Goal: Information Seeking & Learning: Learn about a topic

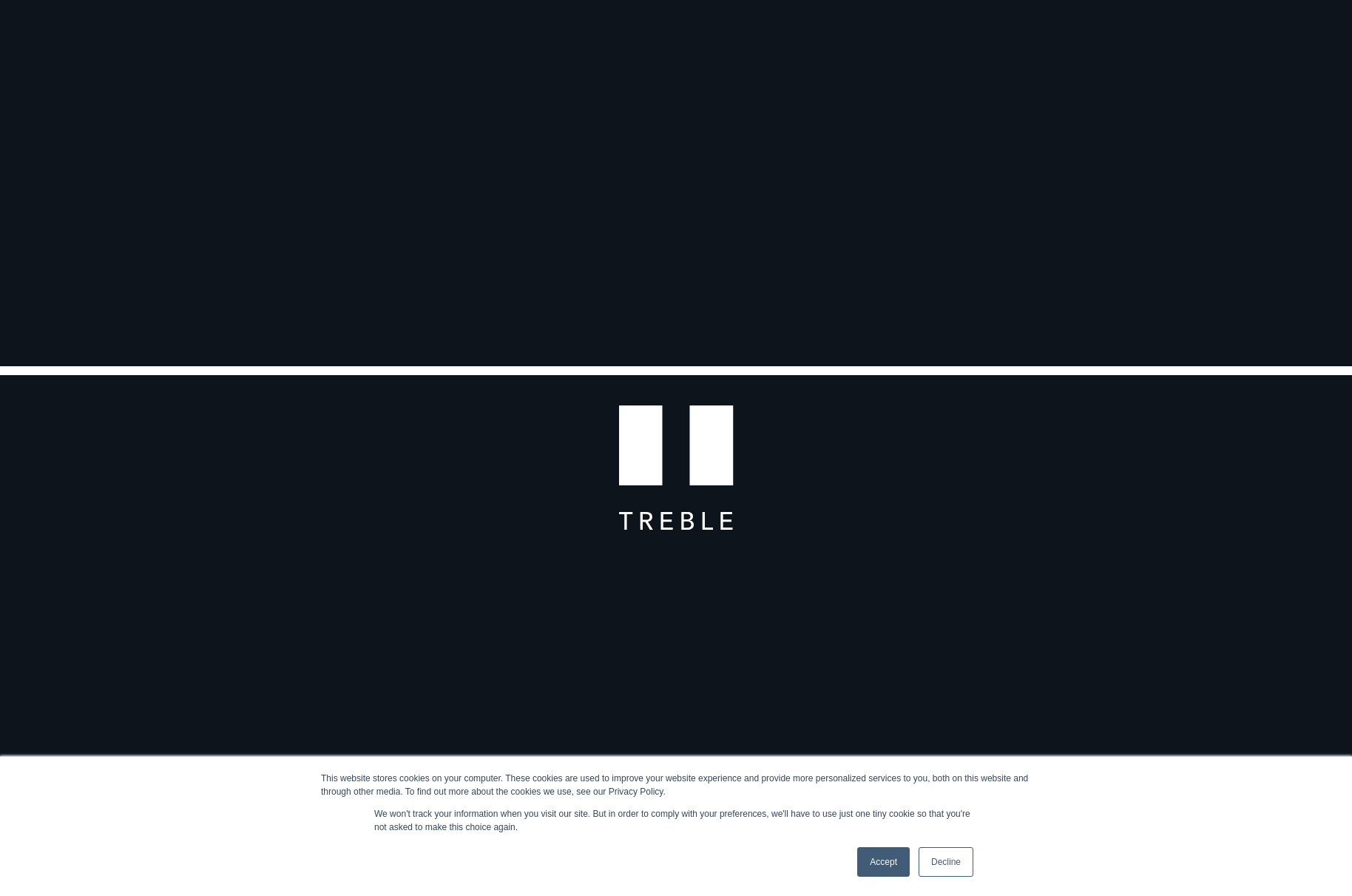
scroll to position [222, 0]
click at [883, 865] on link "Accept" at bounding box center [883, 862] width 53 height 30
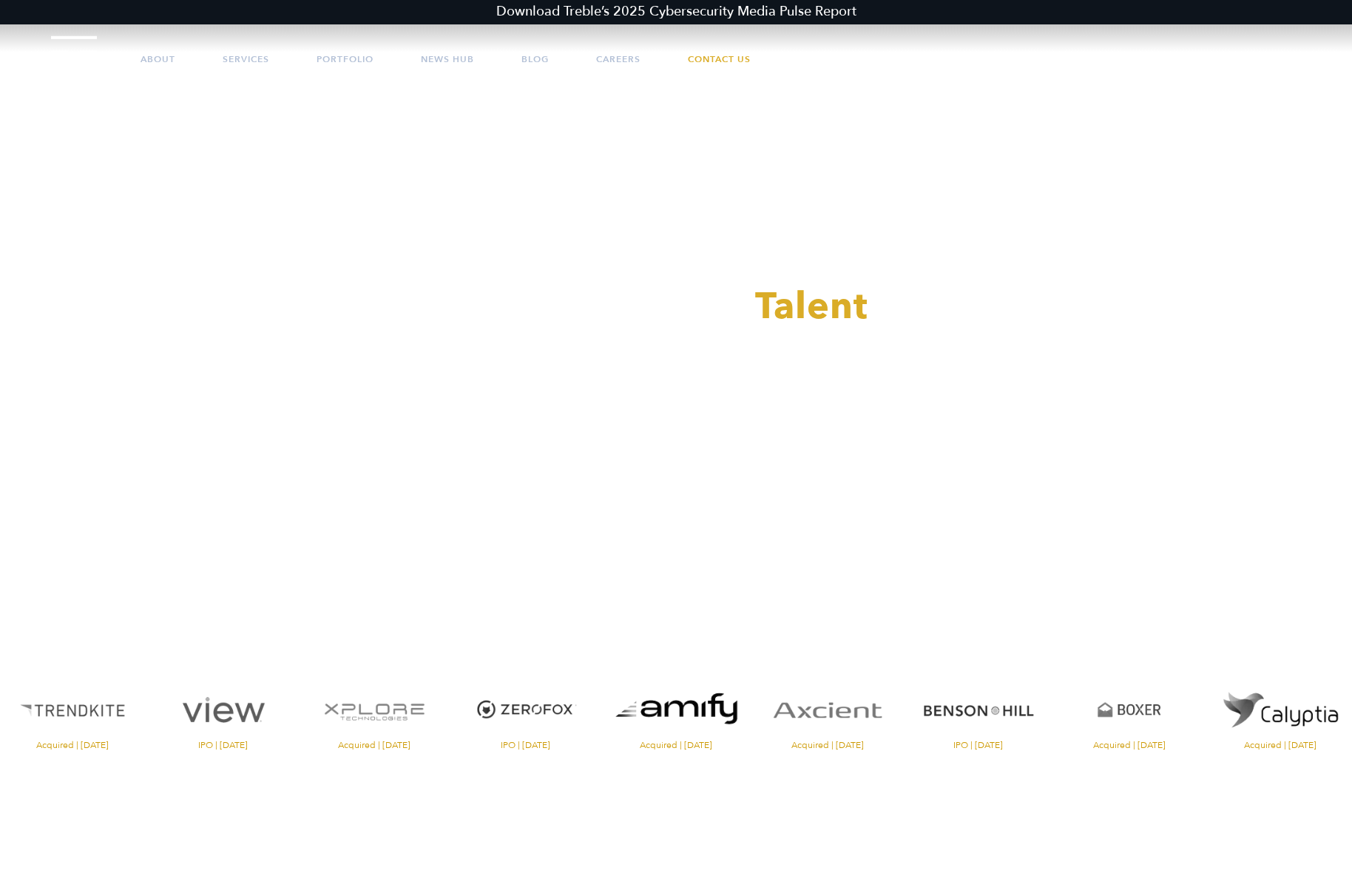
scroll to position [0, 0]
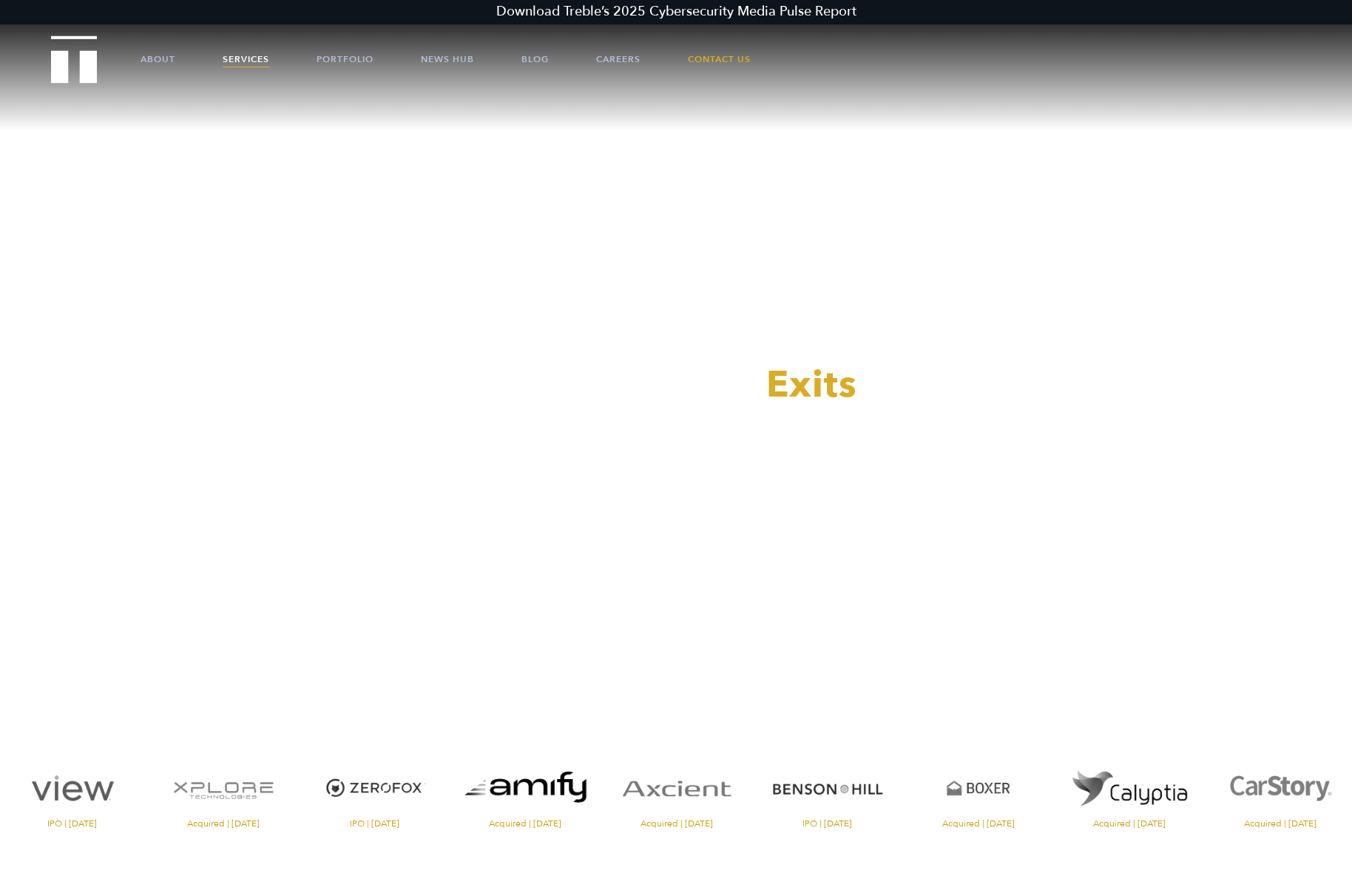
click at [236, 55] on link "Services" at bounding box center [246, 59] width 46 height 44
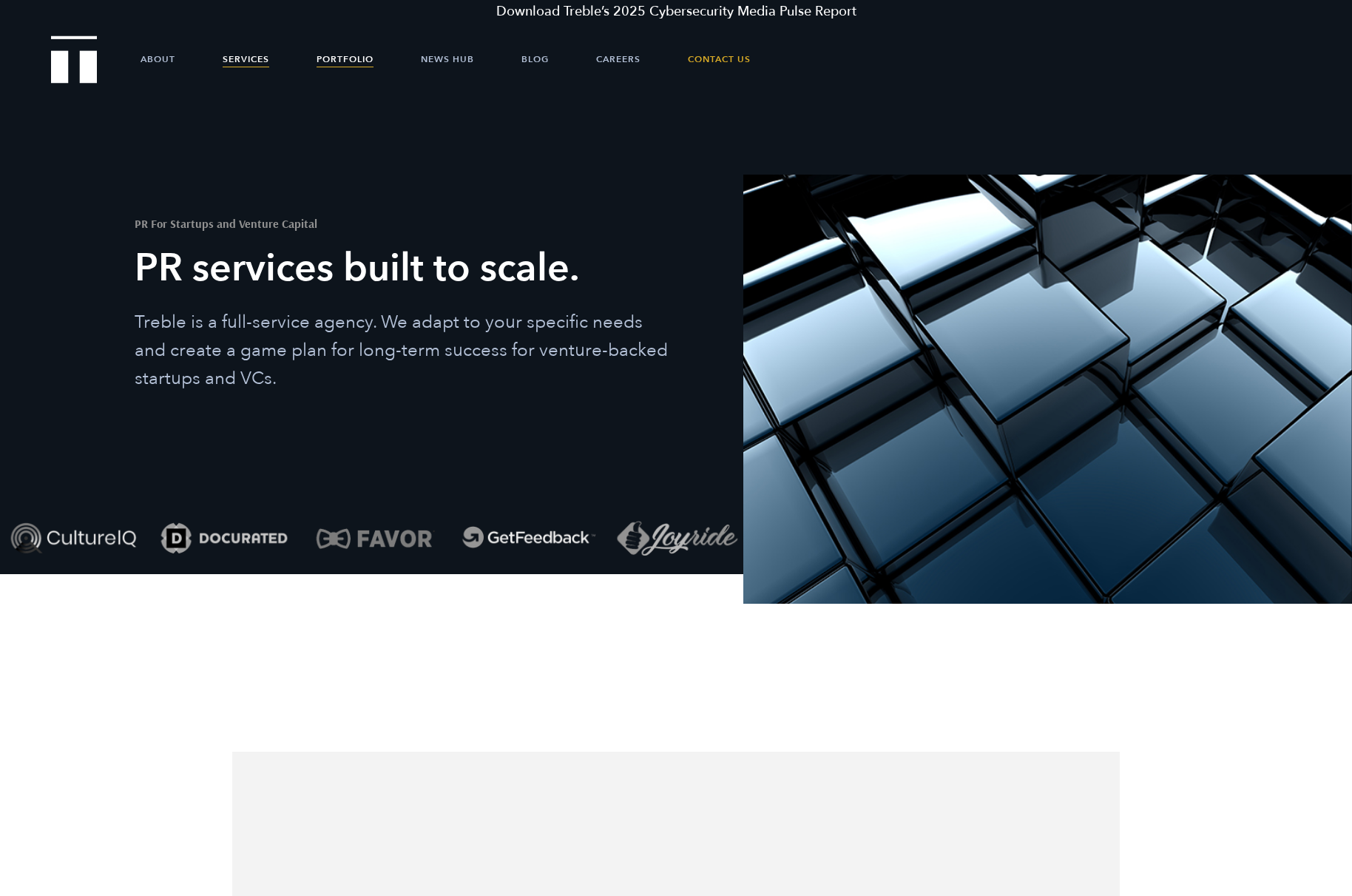
click at [335, 58] on link "Portfolio" at bounding box center [345, 59] width 57 height 44
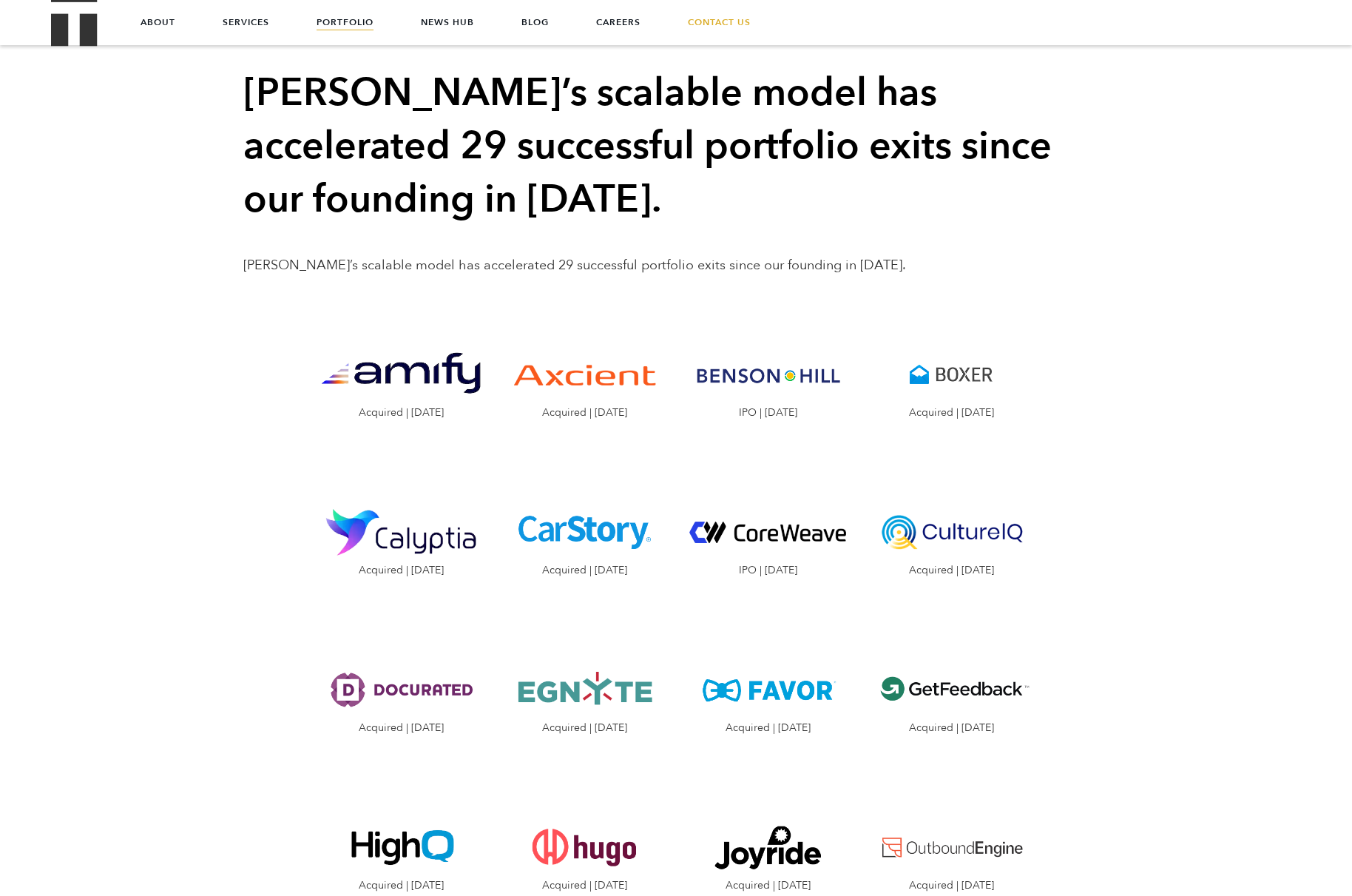
scroll to position [1331, 0]
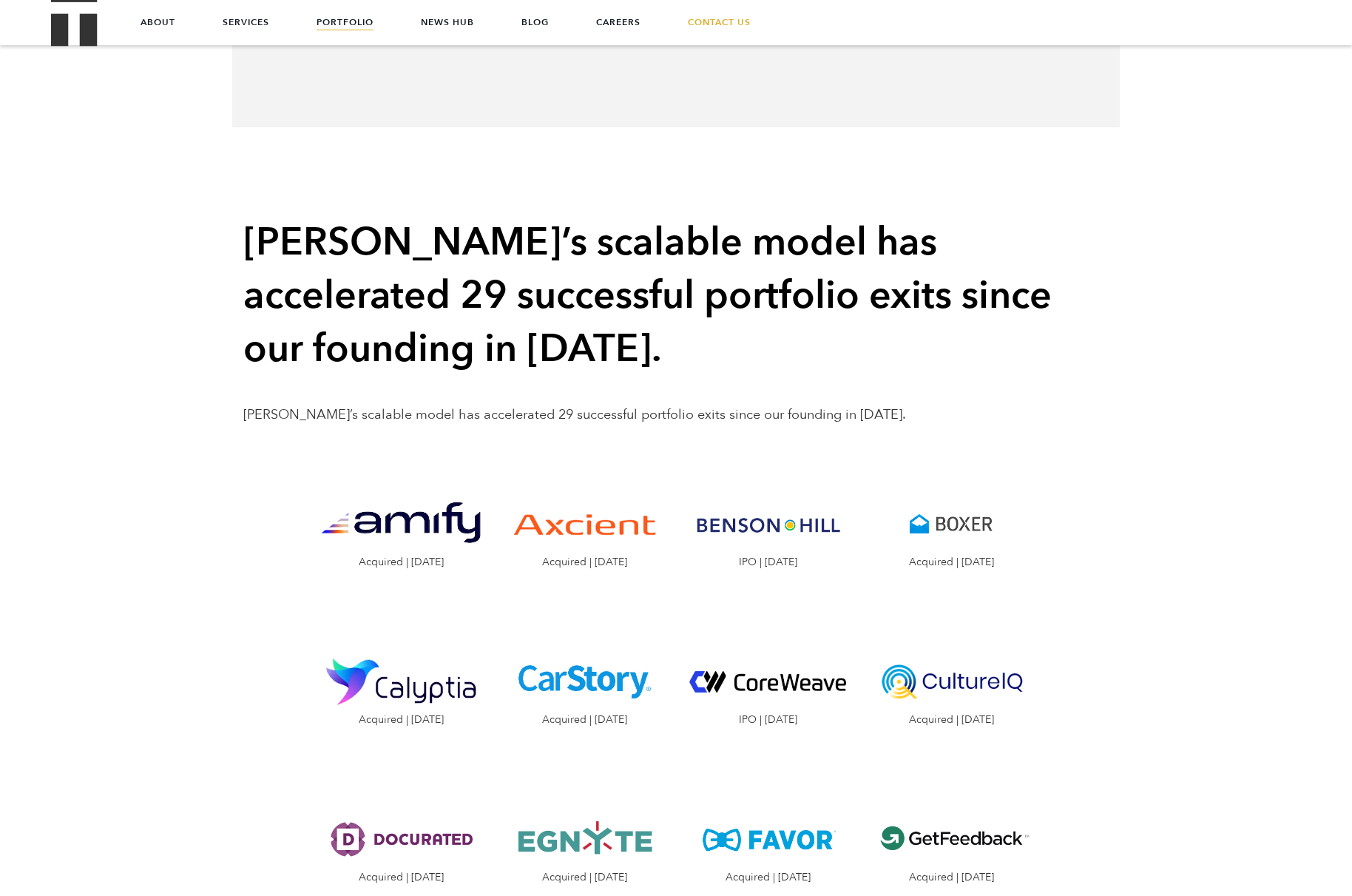
click at [335, 28] on link "Portfolio" at bounding box center [345, 22] width 57 height 44
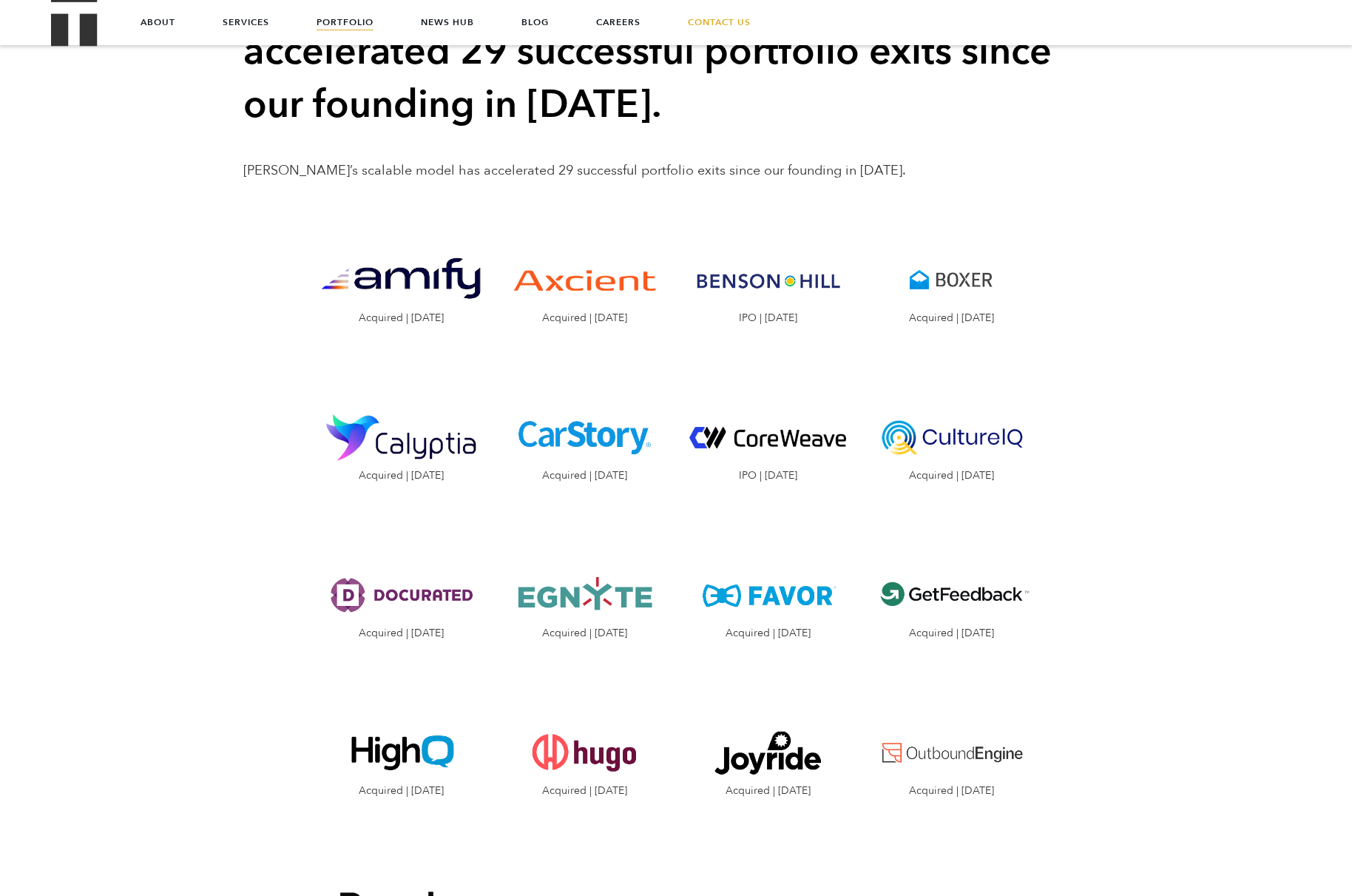
scroll to position [1553, 0]
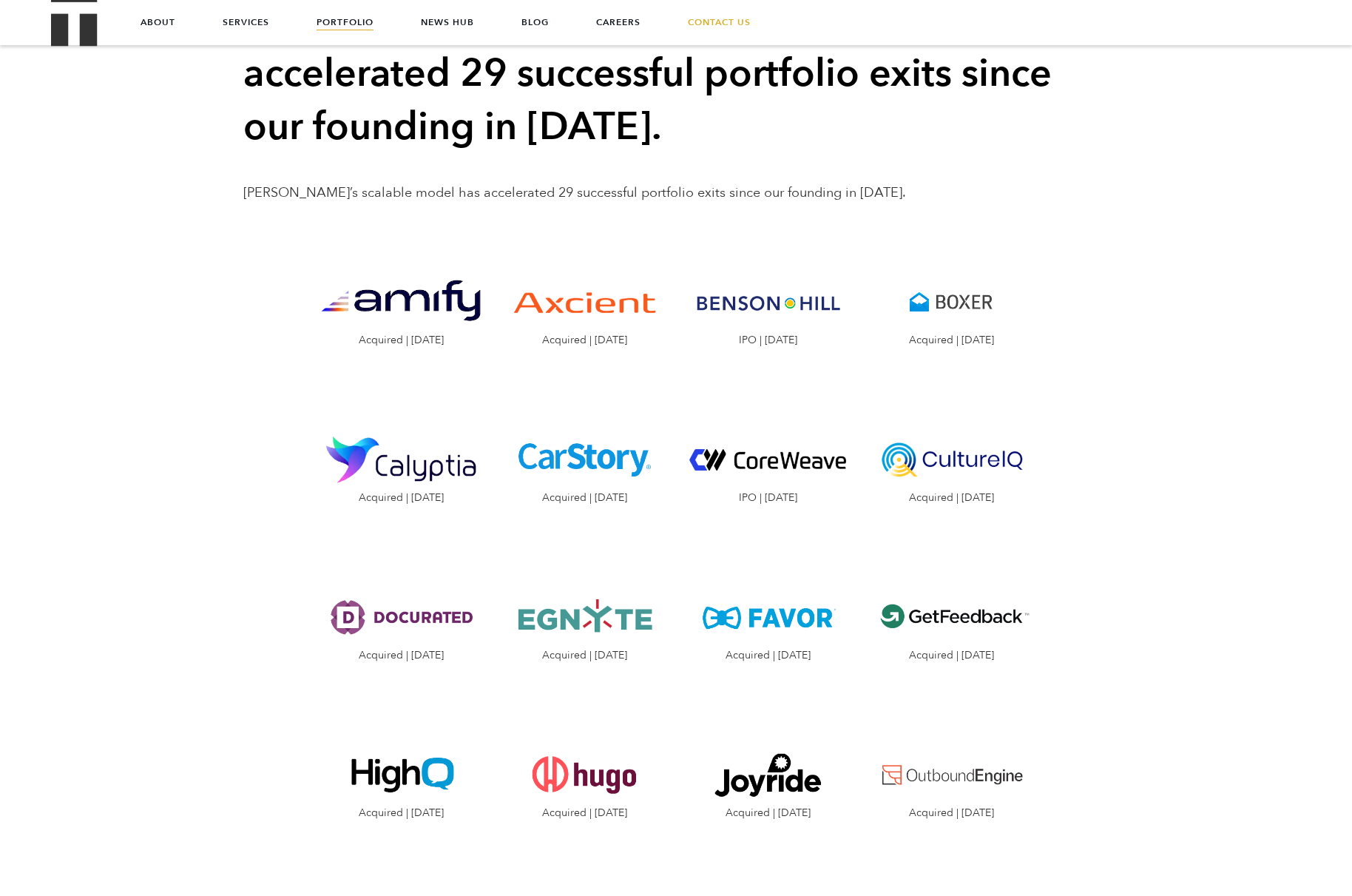
click at [786, 461] on img "Visit the website" at bounding box center [768, 460] width 161 height 80
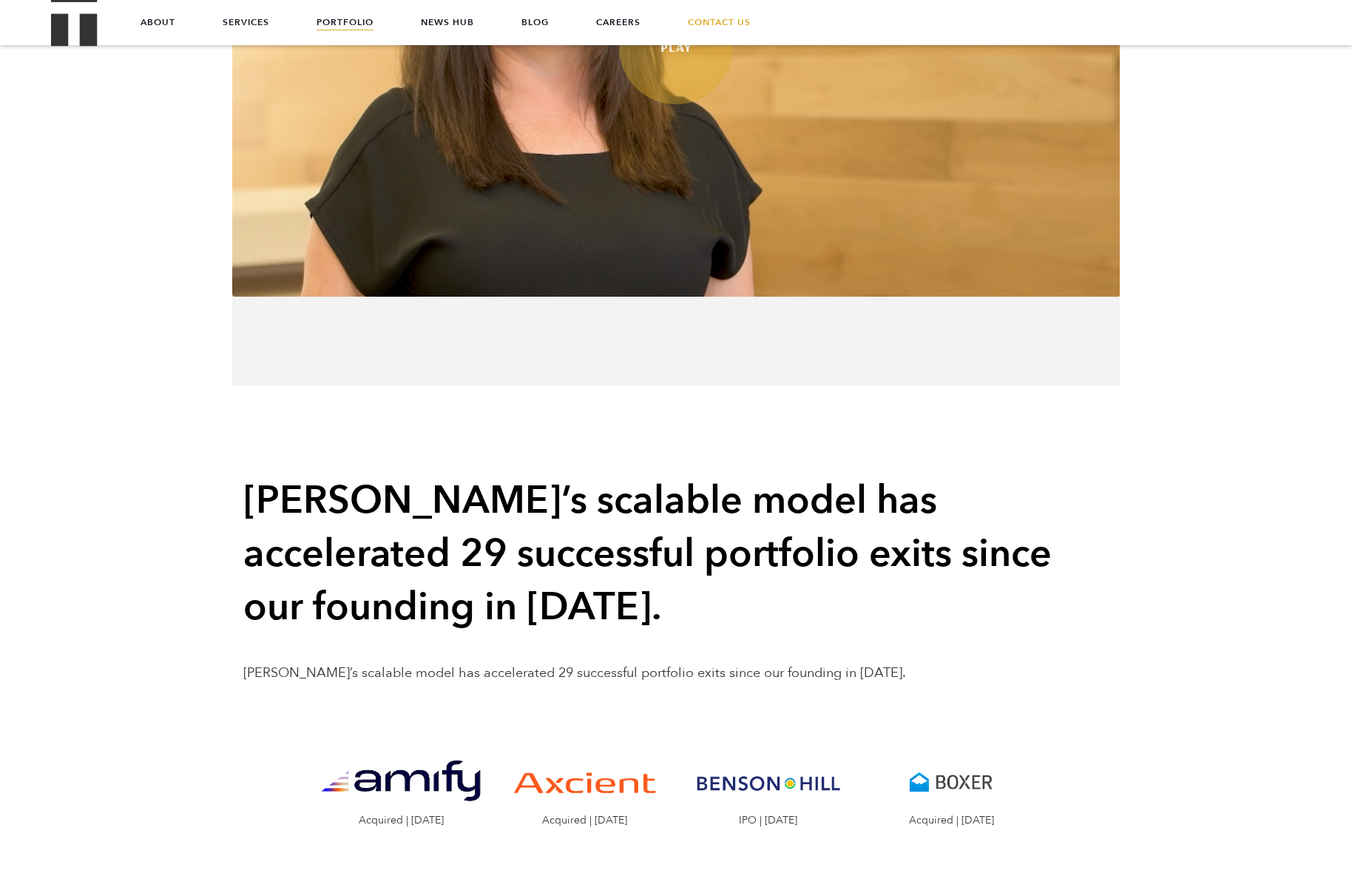
scroll to position [887, 0]
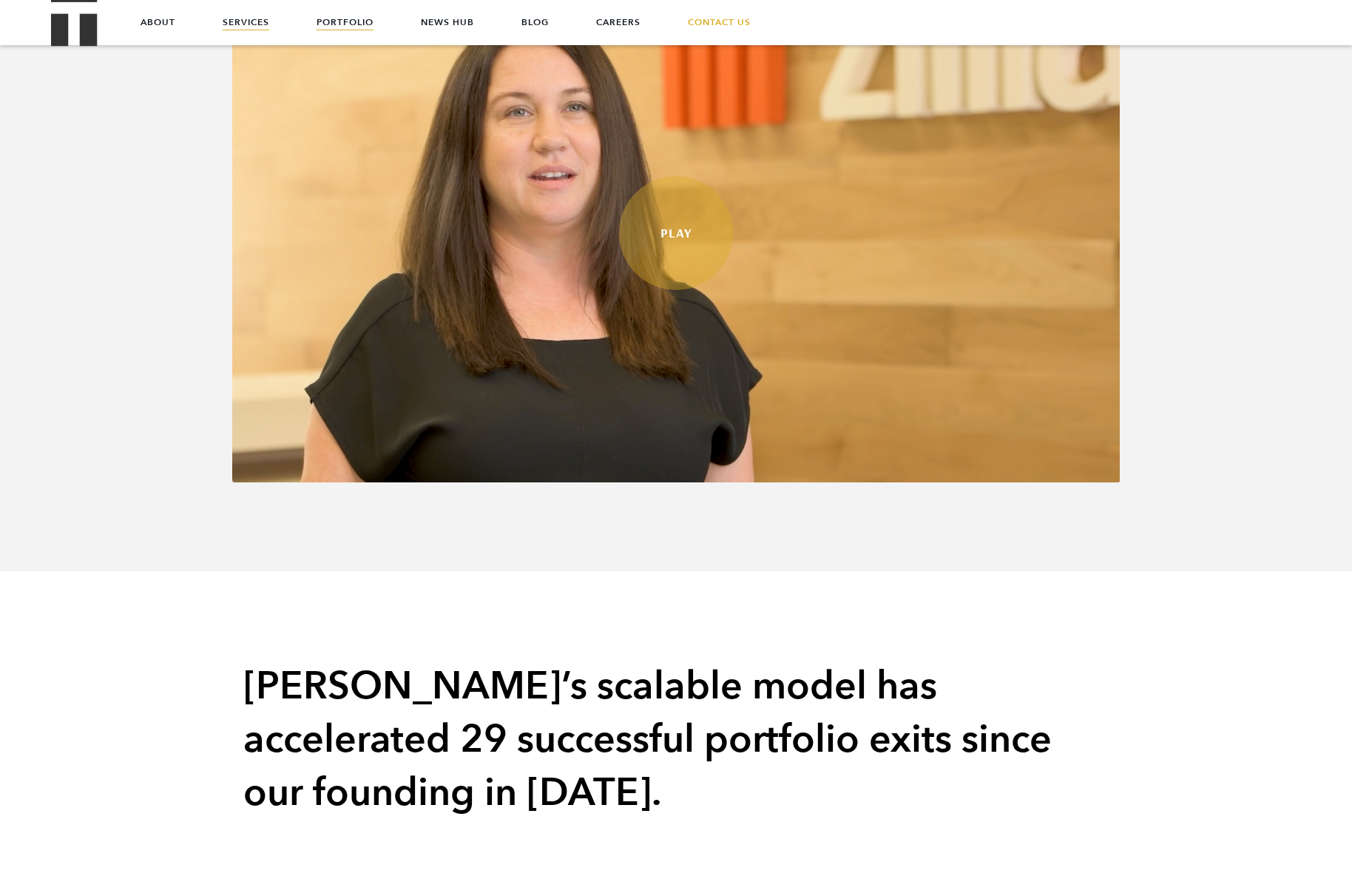
click at [239, 17] on link "Services" at bounding box center [246, 22] width 46 height 44
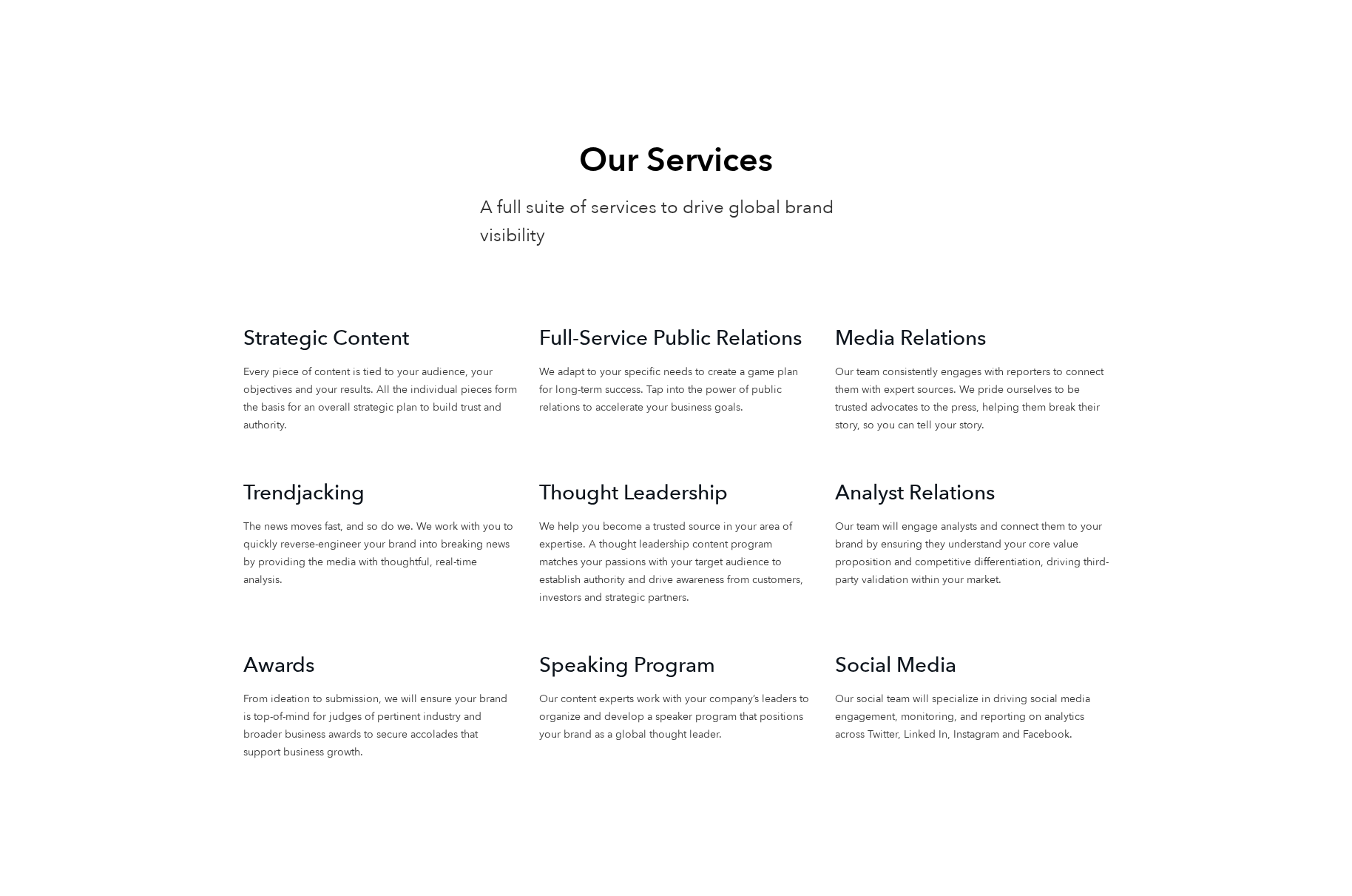
scroll to position [1479, 0]
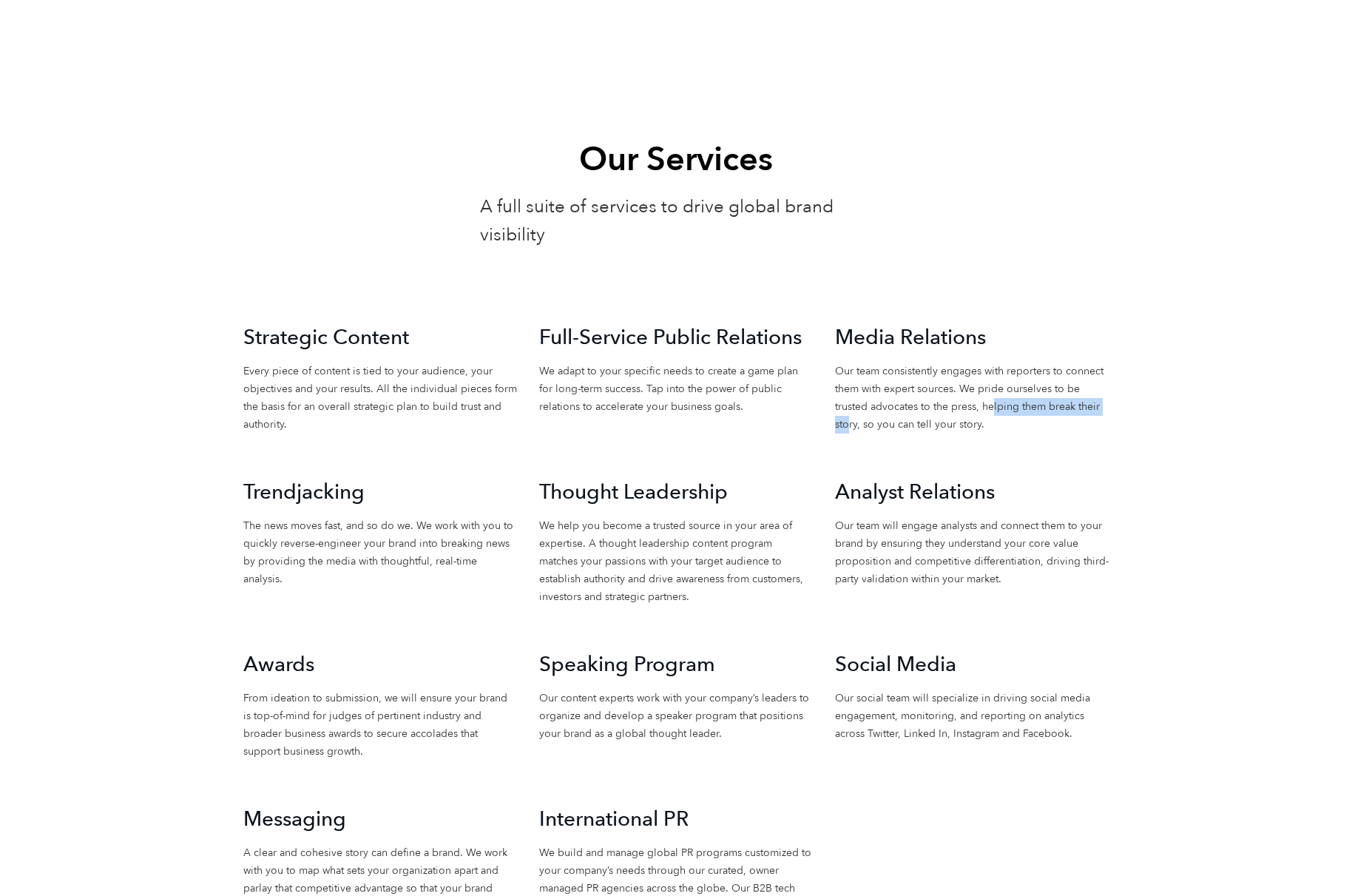
drag, startPoint x: 844, startPoint y: 431, endPoint x: 995, endPoint y: 413, distance: 152.1
click at [995, 413] on div "Media Relations Our team consistently engages with reporters to connect them wi…" at bounding box center [972, 401] width 296 height 154
click at [969, 440] on div "Media Relations Our team consistently engages with reporters to connect them wi…" at bounding box center [972, 401] width 296 height 154
click at [969, 442] on div "Media Relations Our team consistently engages with reporters to connect them wi…" at bounding box center [972, 401] width 296 height 154
drag, startPoint x: 969, startPoint y: 442, endPoint x: 966, endPoint y: 457, distance: 15.3
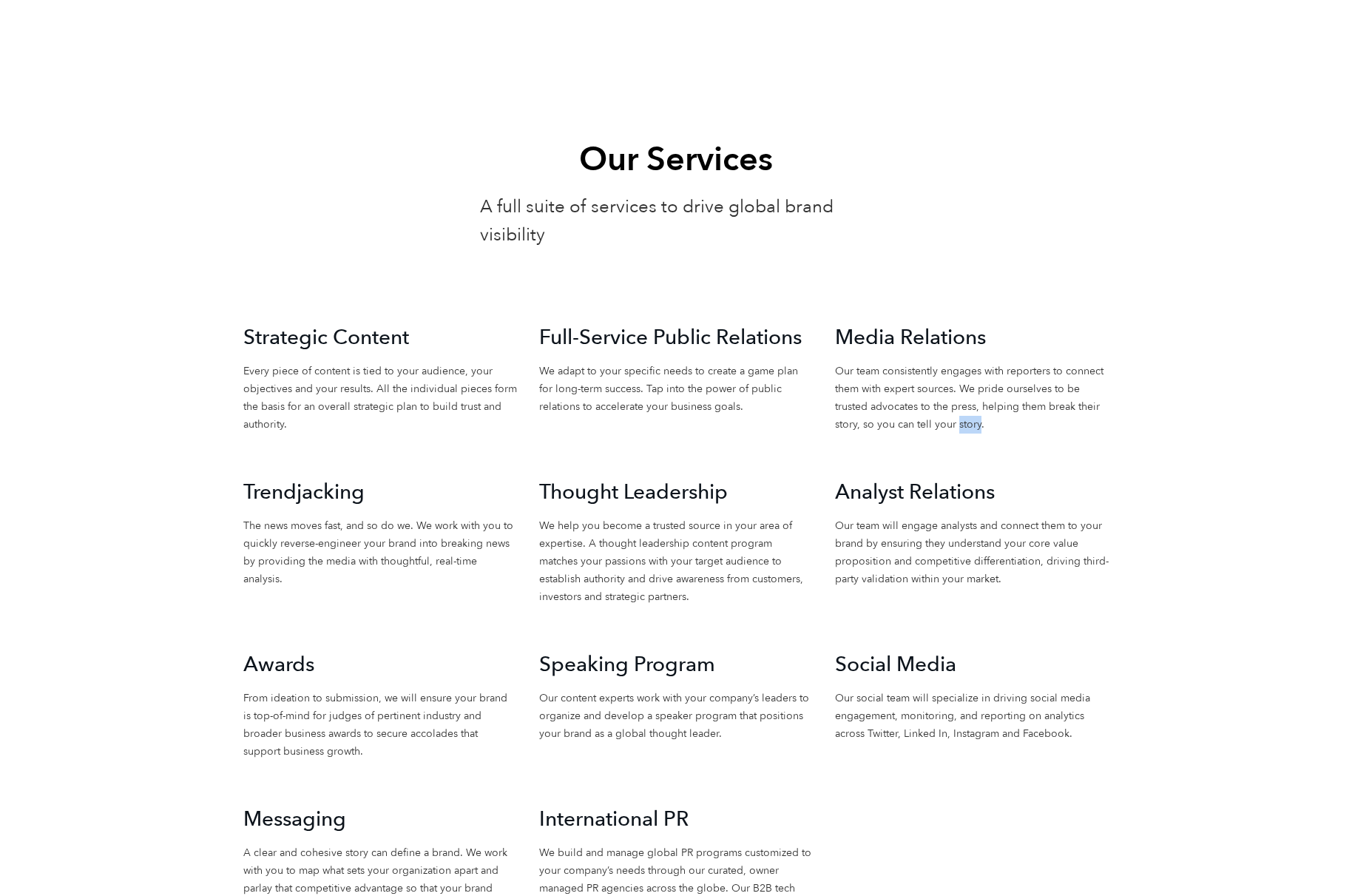
click at [971, 442] on div "Media Relations Our team consistently engages with reporters to connect them wi…" at bounding box center [972, 401] width 296 height 154
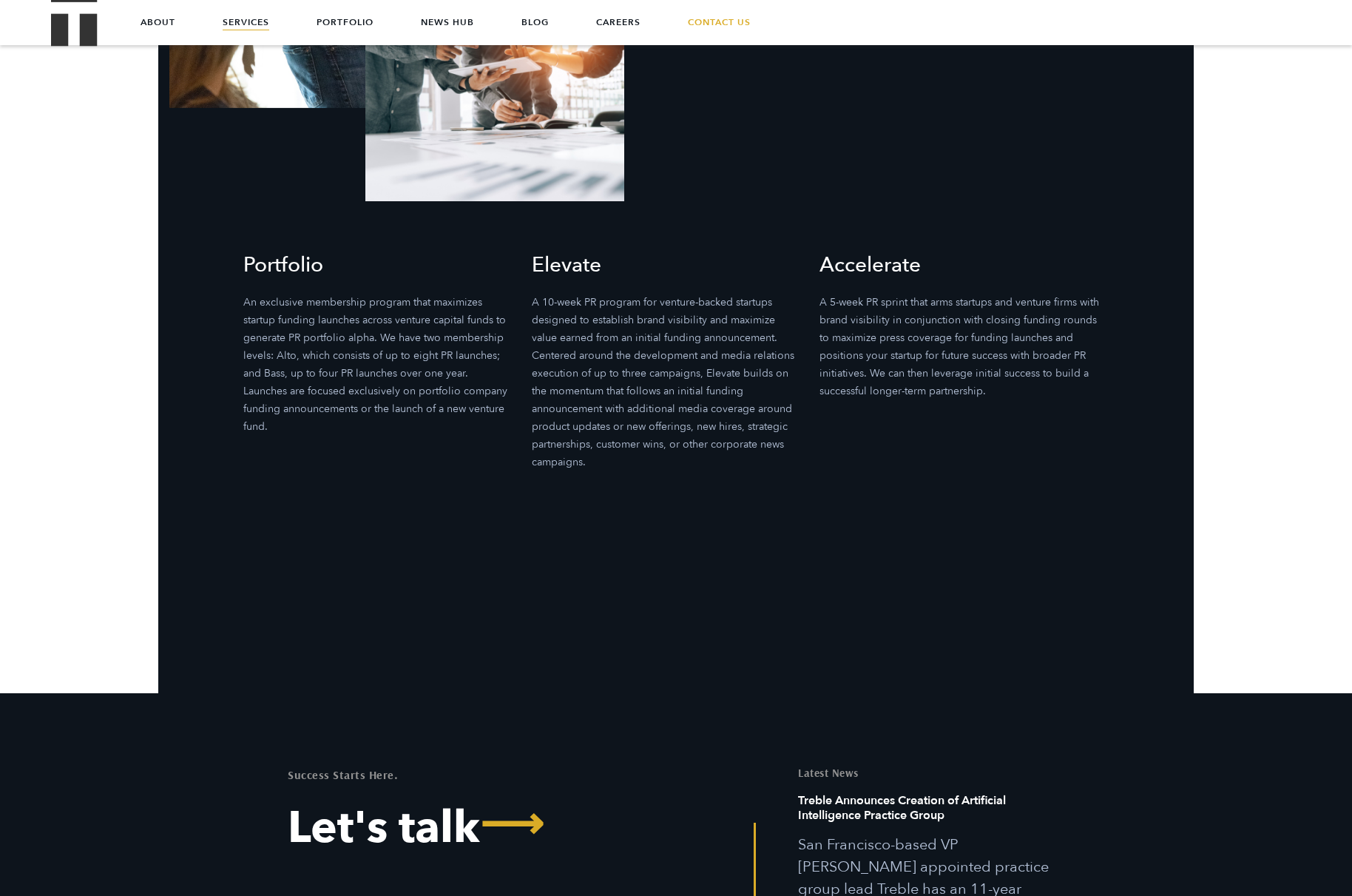
scroll to position [4567, 0]
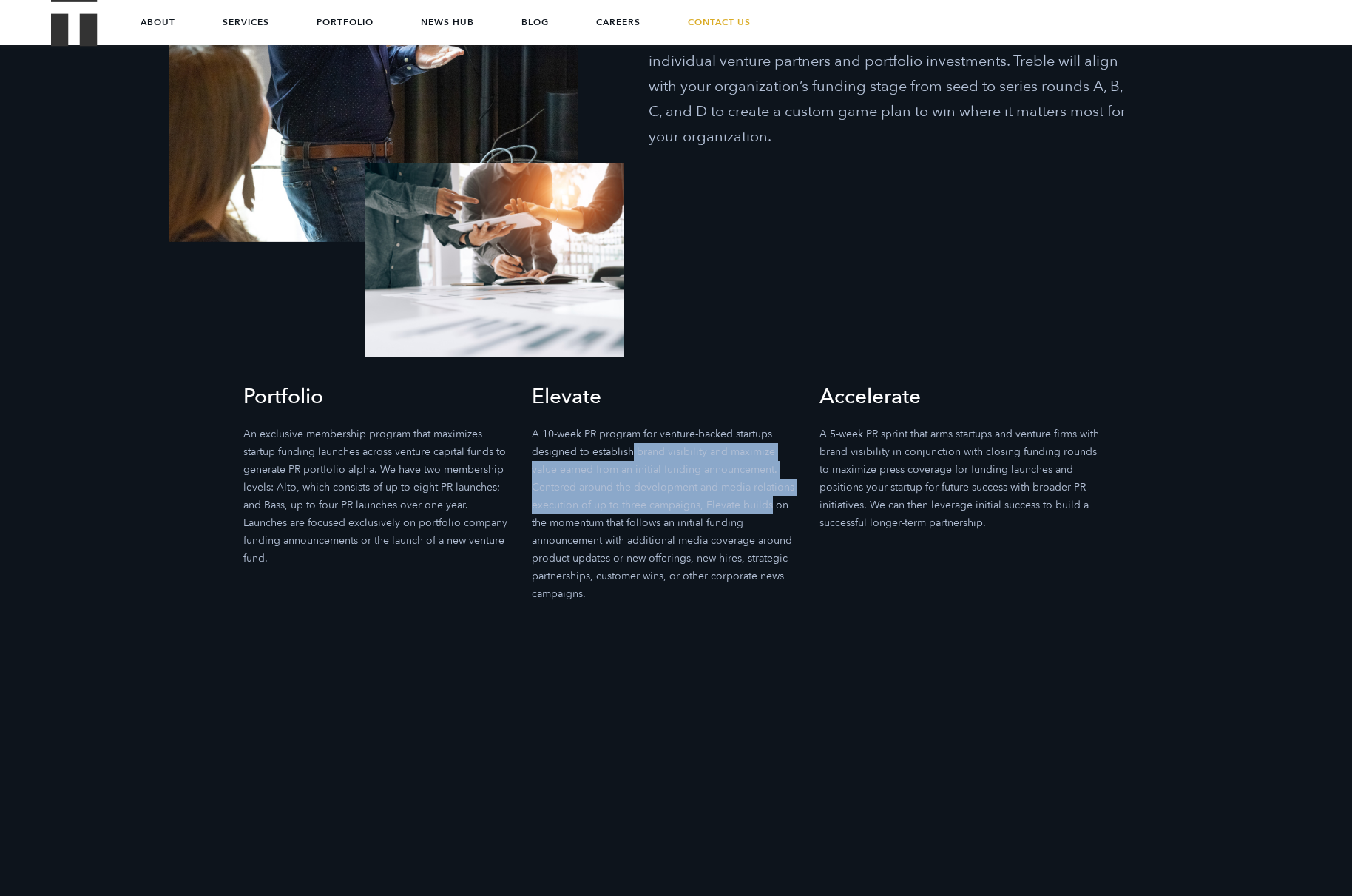
drag, startPoint x: 632, startPoint y: 460, endPoint x: 702, endPoint y: 479, distance: 72.5
click at [709, 491] on p "A 10-week PR program for venture-backed startups designed to establish brand vi…" at bounding box center [665, 513] width 268 height 177
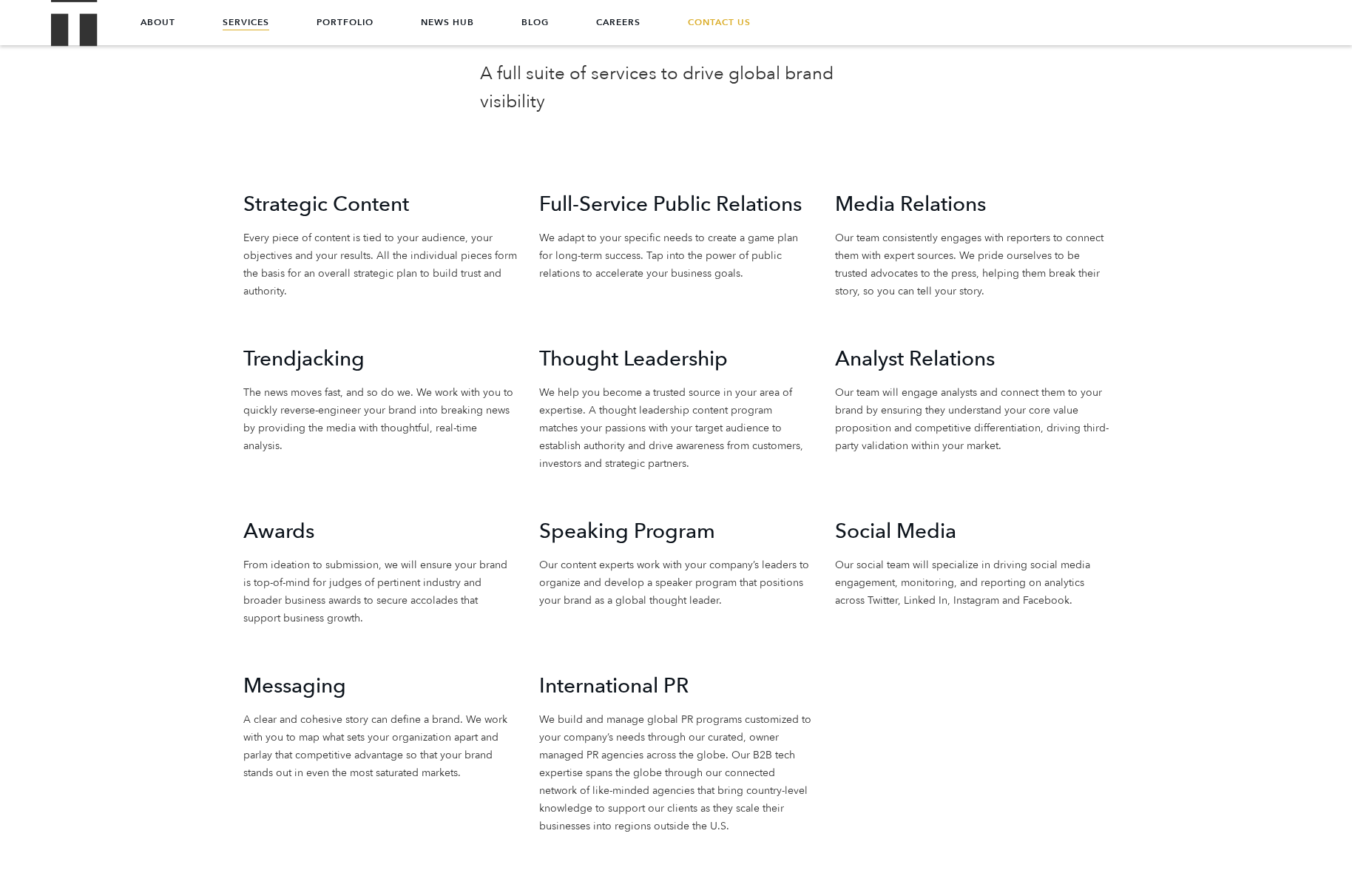
scroll to position [1461, 0]
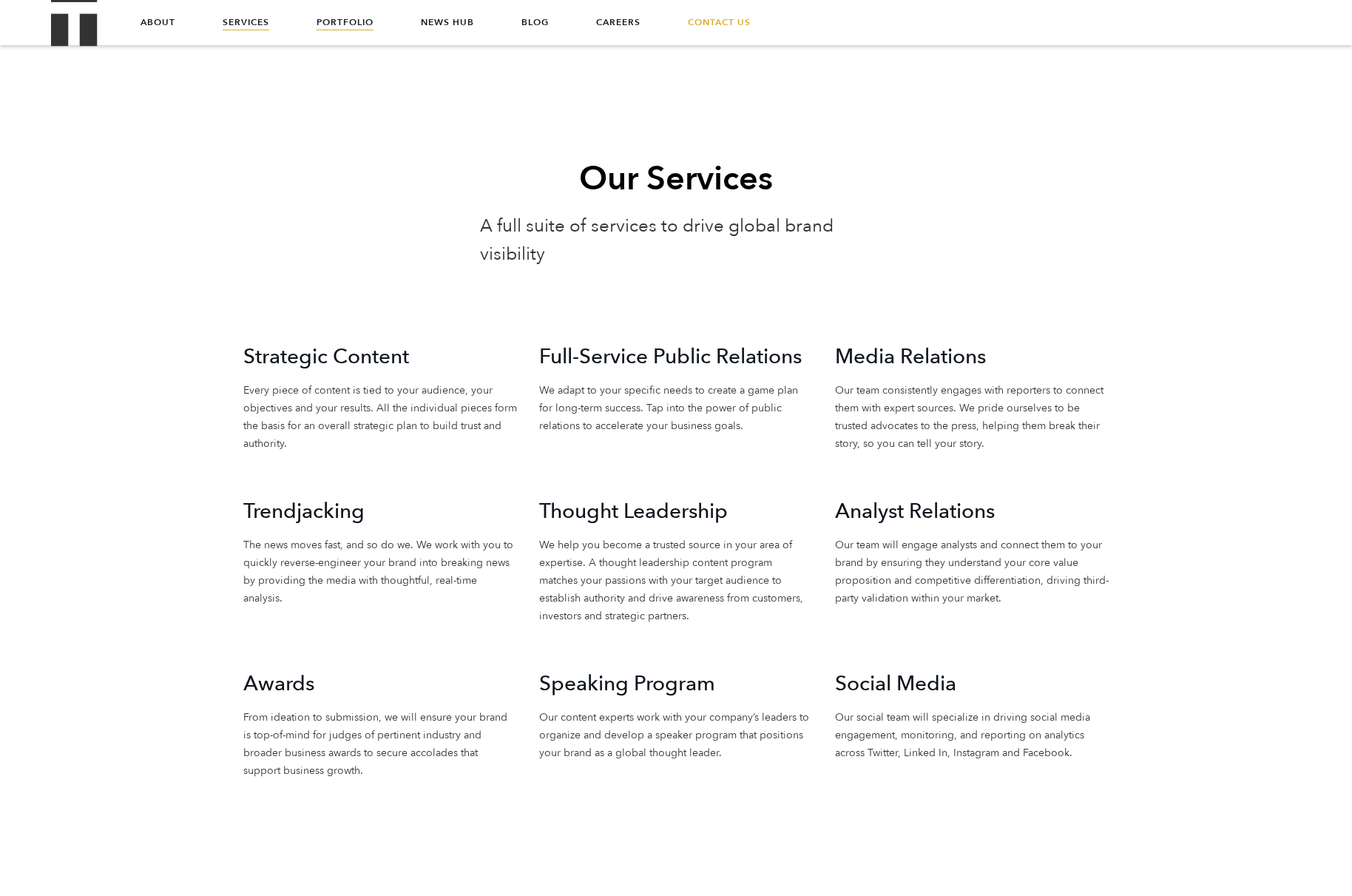
click at [340, 20] on link "Portfolio" at bounding box center [345, 22] width 57 height 44
